Goal: Task Accomplishment & Management: Manage account settings

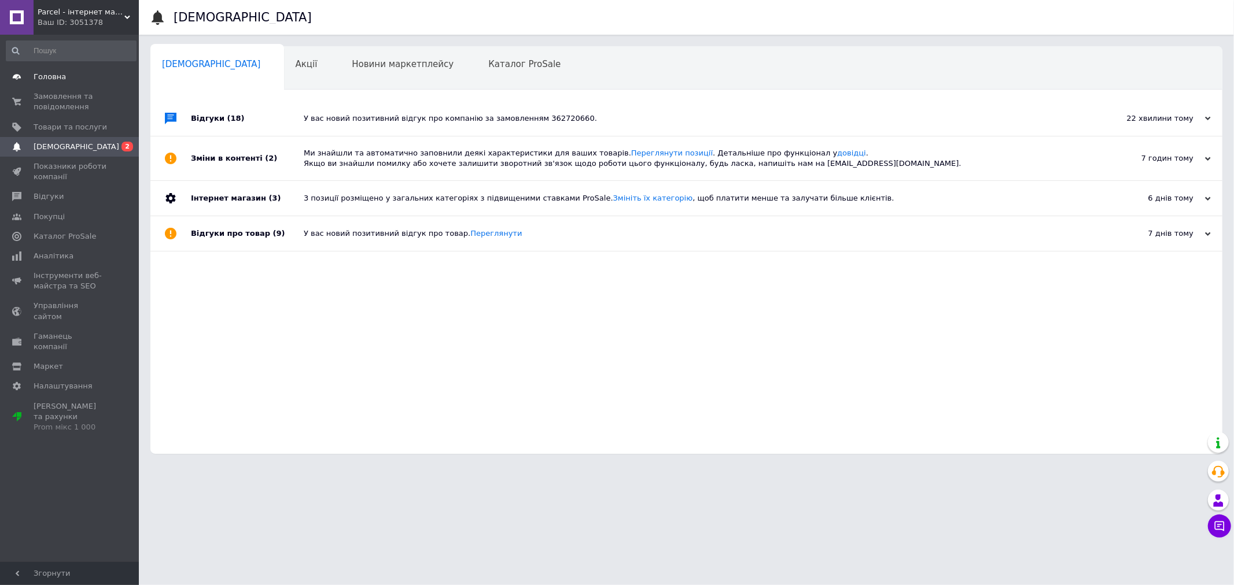
click at [54, 72] on span "Головна" at bounding box center [50, 77] width 32 height 10
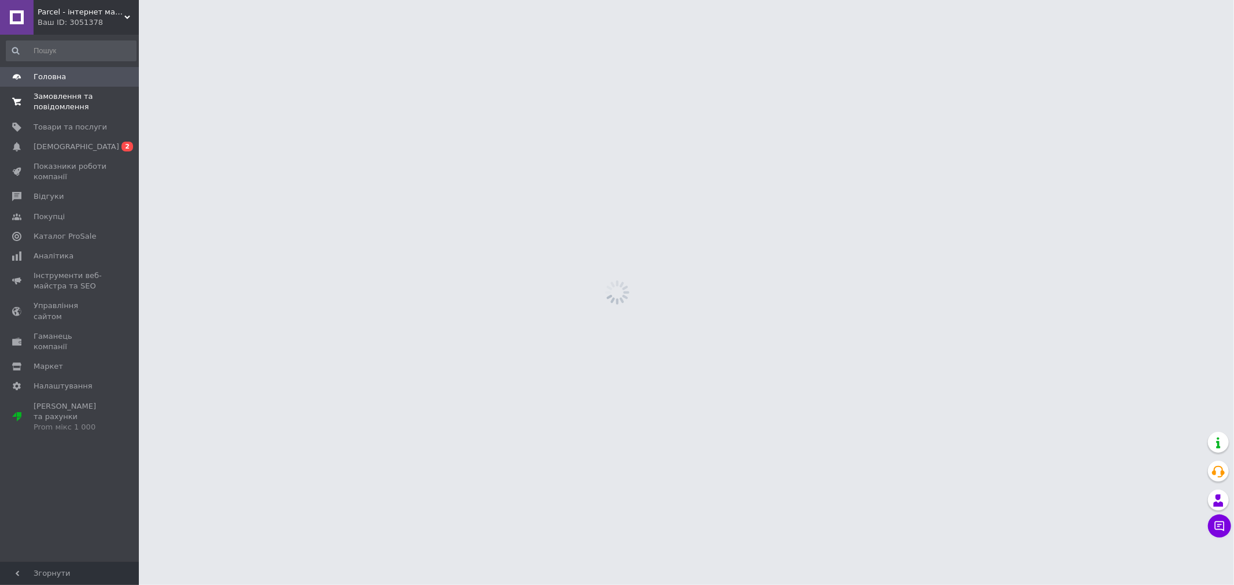
click at [88, 104] on span "Замовлення та повідомлення" at bounding box center [70, 101] width 73 height 21
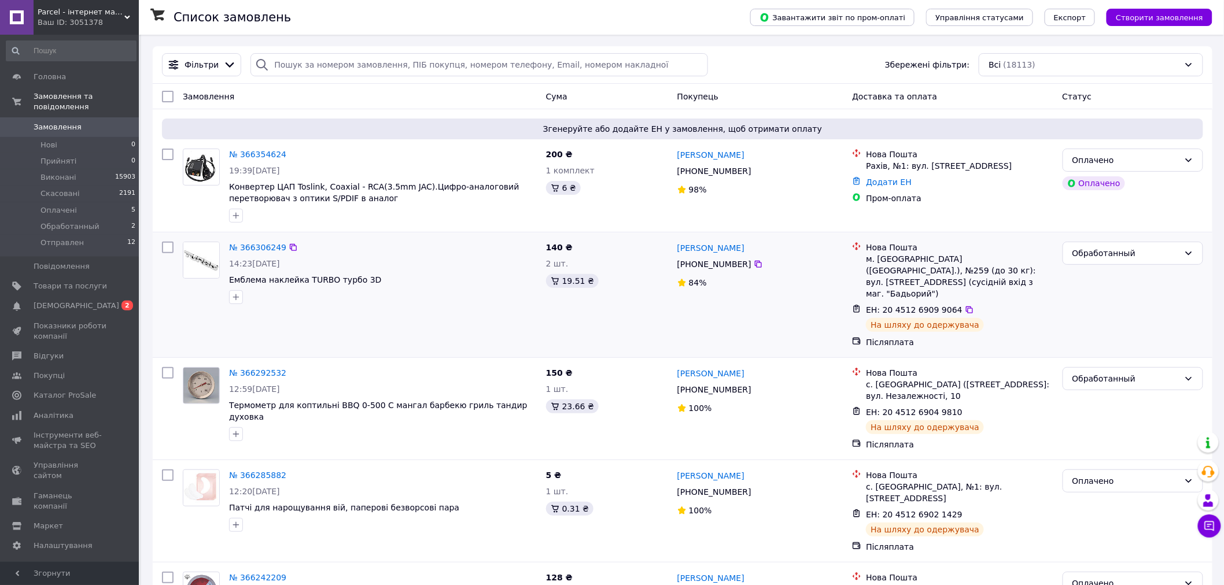
click at [880, 260] on div "м. [GEOGRAPHIC_DATA] ([GEOGRAPHIC_DATA].), №259 (до 30 кг): вул. [STREET_ADDRES…" at bounding box center [959, 276] width 187 height 46
copy div "[GEOGRAPHIC_DATA]"
click at [966, 307] on icon at bounding box center [969, 310] width 7 height 7
click at [62, 205] on span "Оплачені" at bounding box center [58, 210] width 36 height 10
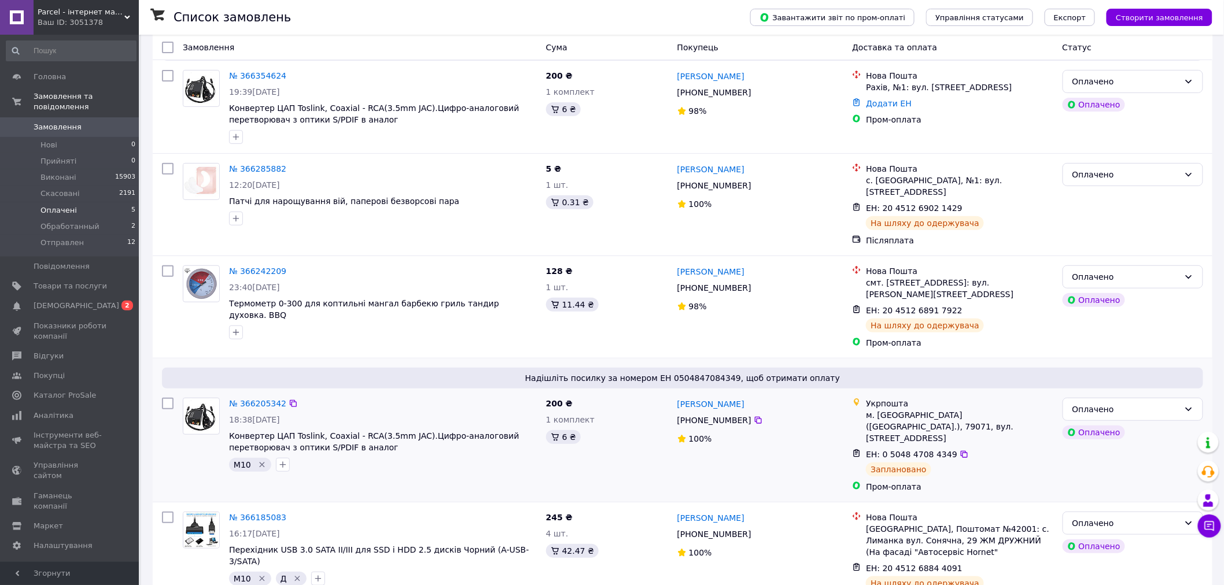
scroll to position [136, 0]
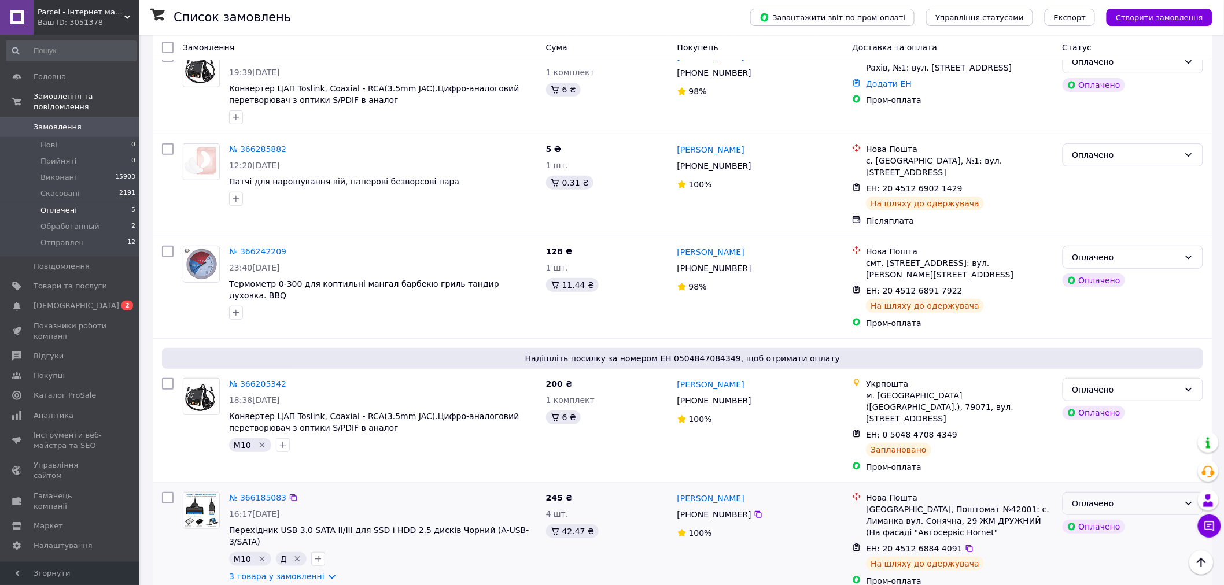
click at [1137, 497] on div "Оплачено" at bounding box center [1125, 503] width 107 height 13
click at [1113, 460] on li "Отправлен" at bounding box center [1133, 461] width 140 height 21
click at [1099, 251] on div "Оплачено" at bounding box center [1125, 257] width 107 height 13
click at [1109, 347] on li "Отправлен" at bounding box center [1133, 350] width 140 height 21
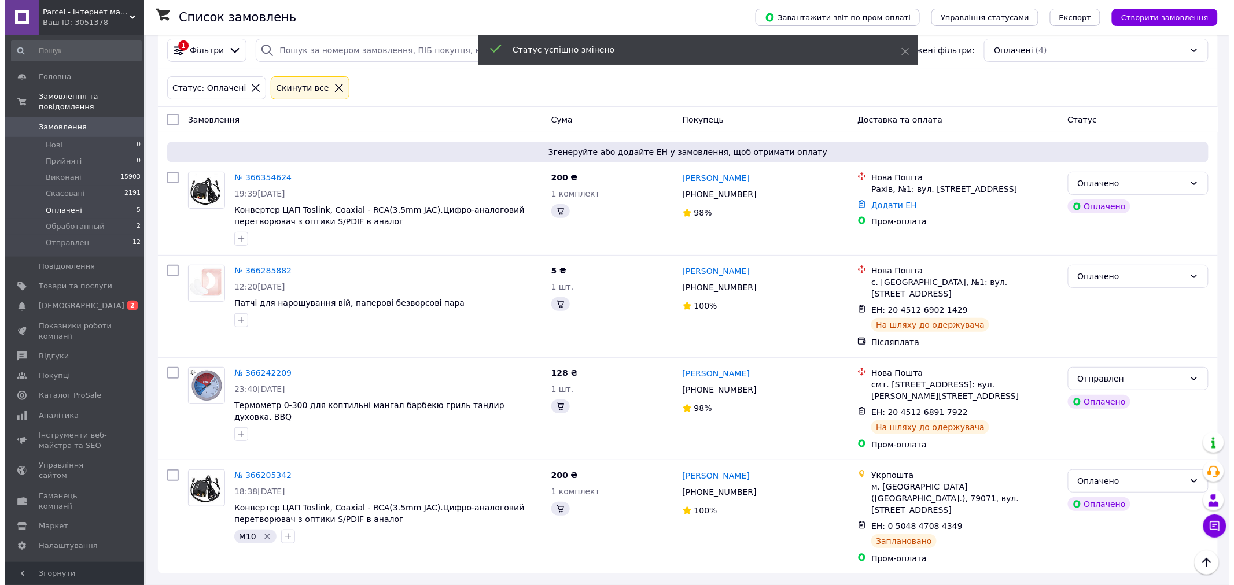
scroll to position [0, 0]
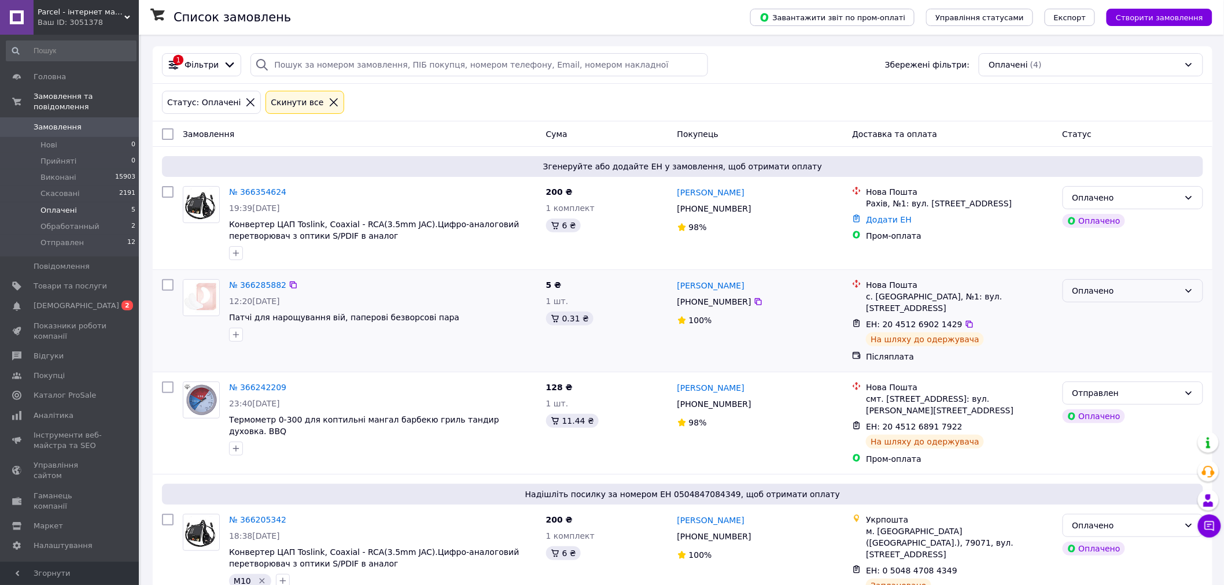
click at [1099, 282] on div "Оплачено" at bounding box center [1133, 290] width 141 height 23
click at [1021, 256] on div "Нова Пошта Рахів, №1: вул. [STREET_ADDRESS] Додати ЕН Пром-оплата" at bounding box center [952, 223] width 210 height 83
click at [69, 222] on span "Обработанный" at bounding box center [69, 227] width 59 height 10
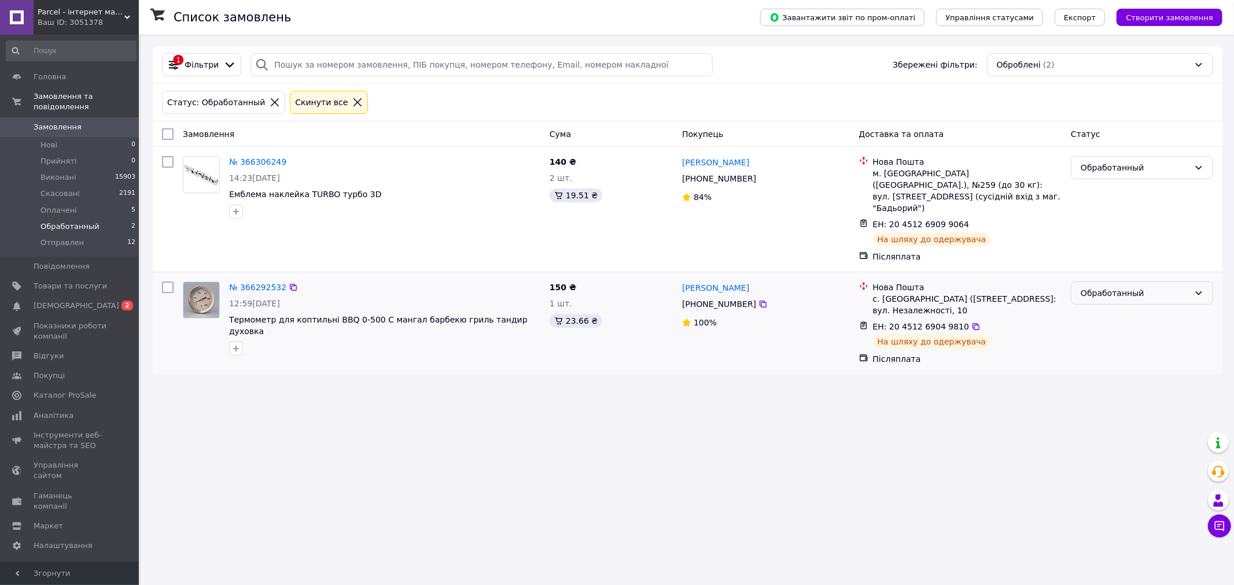
click at [1108, 287] on div "Обработанный" at bounding box center [1135, 293] width 109 height 13
click at [1107, 374] on li "Отправлен" at bounding box center [1141, 375] width 141 height 21
drag, startPoint x: 1126, startPoint y: 146, endPoint x: 1123, endPoint y: 155, distance: 9.7
click at [1126, 147] on div "Замовлення Cума Покупець Доставка та оплата Статус" at bounding box center [688, 133] width 1070 height 25
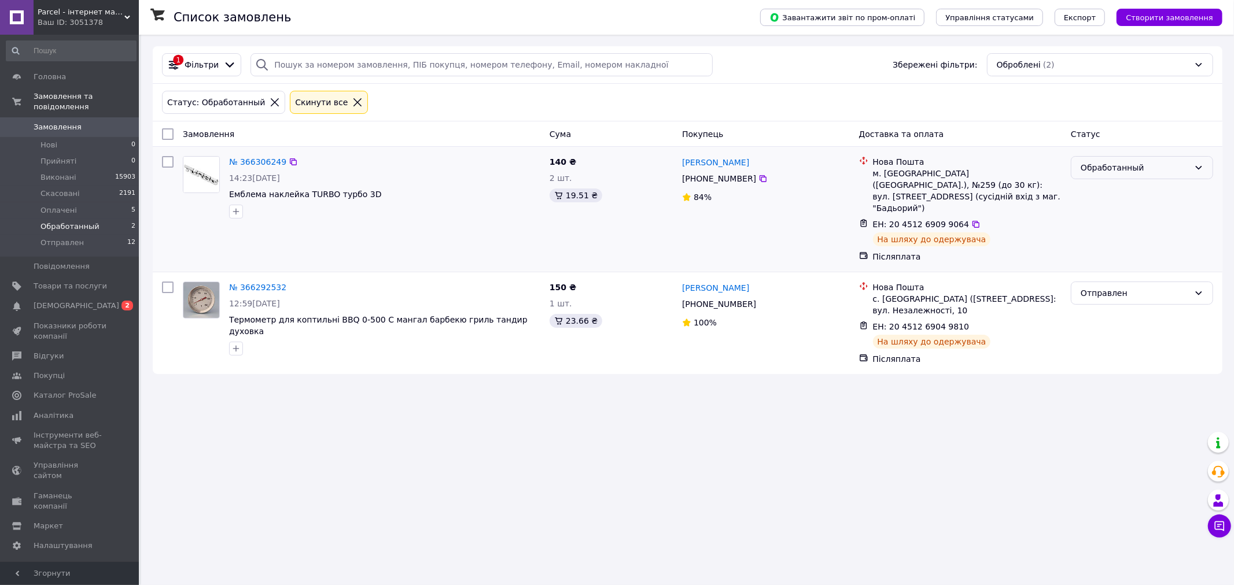
click at [1123, 160] on div "Обработанный" at bounding box center [1142, 167] width 142 height 23
click at [1115, 278] on li "Отправлен" at bounding box center [1141, 277] width 141 height 21
